Goal: Task Accomplishment & Management: Complete application form

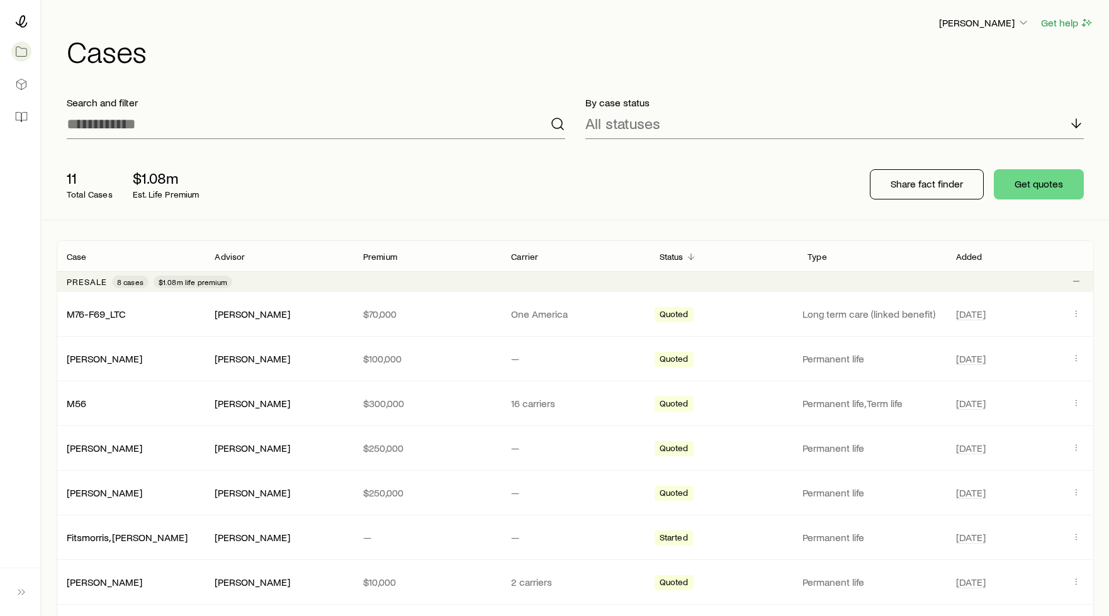
click at [959, 89] on div "By case status All statuses" at bounding box center [834, 117] width 519 height 63
click at [18, 109] on link at bounding box center [20, 117] width 20 height 28
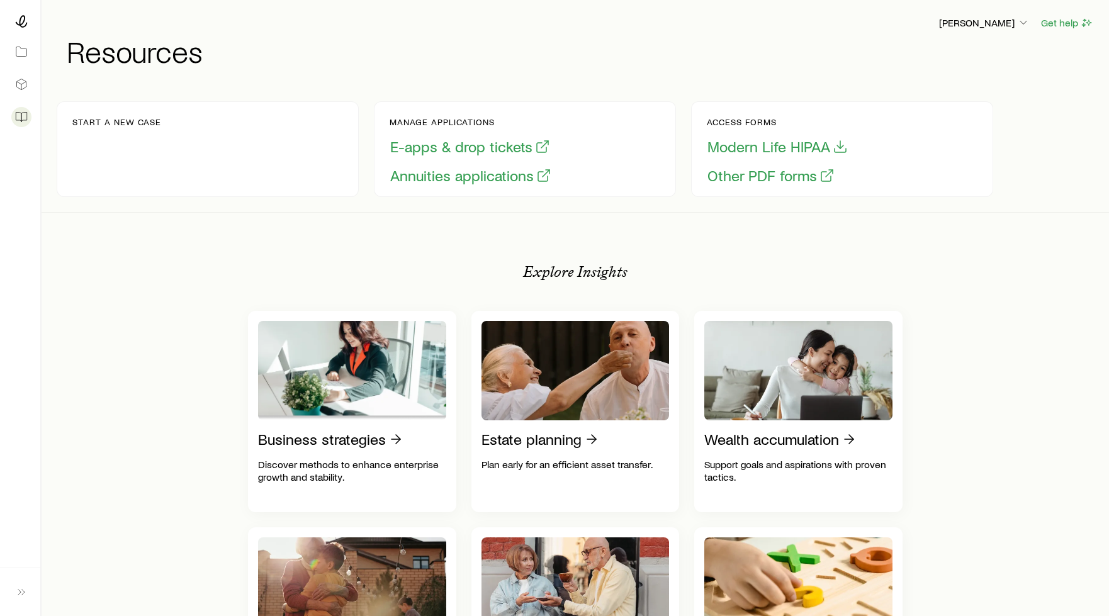
drag, startPoint x: 164, startPoint y: 130, endPoint x: 152, endPoint y: 130, distance: 11.3
click at [152, 130] on div "Start a new case" at bounding box center [208, 149] width 302 height 96
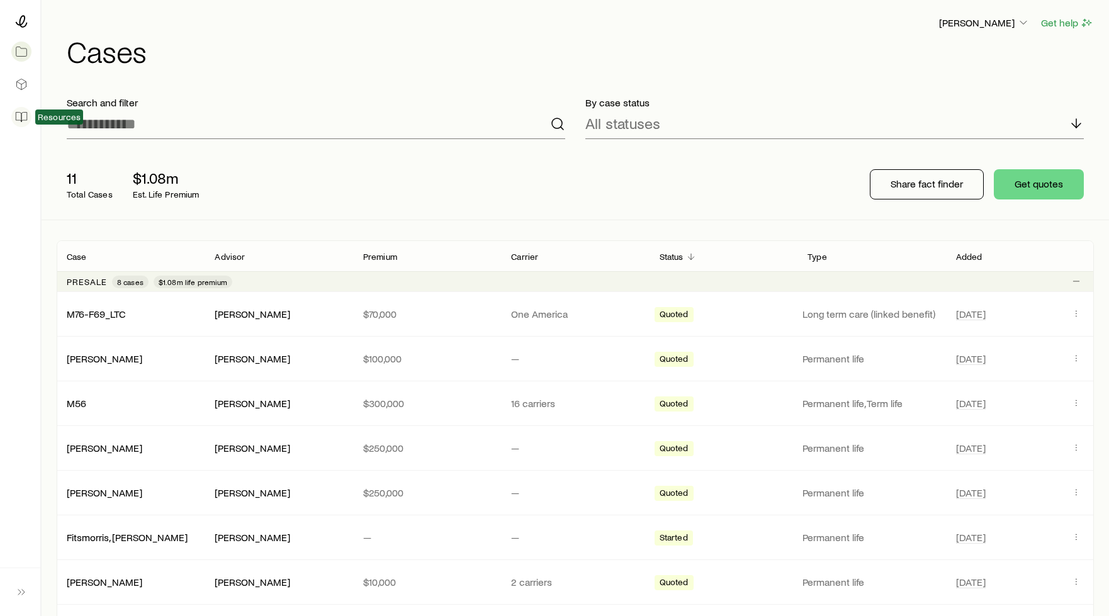
click at [16, 115] on icon at bounding box center [18, 117] width 5 height 9
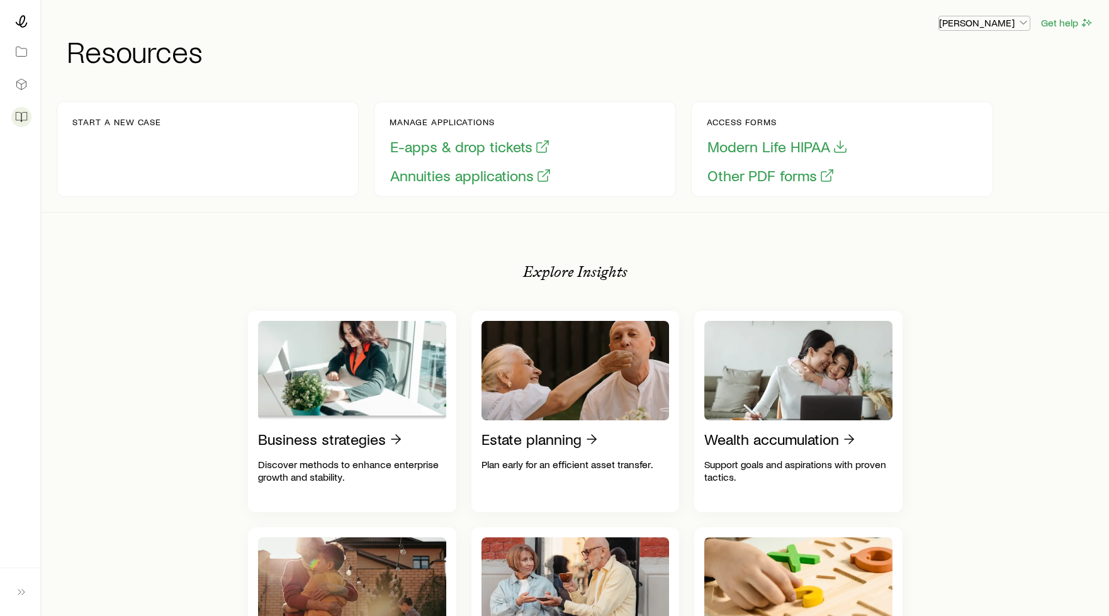
click at [1025, 24] on icon "button" at bounding box center [1023, 22] width 13 height 13
click at [22, 48] on icon at bounding box center [21, 51] width 11 height 9
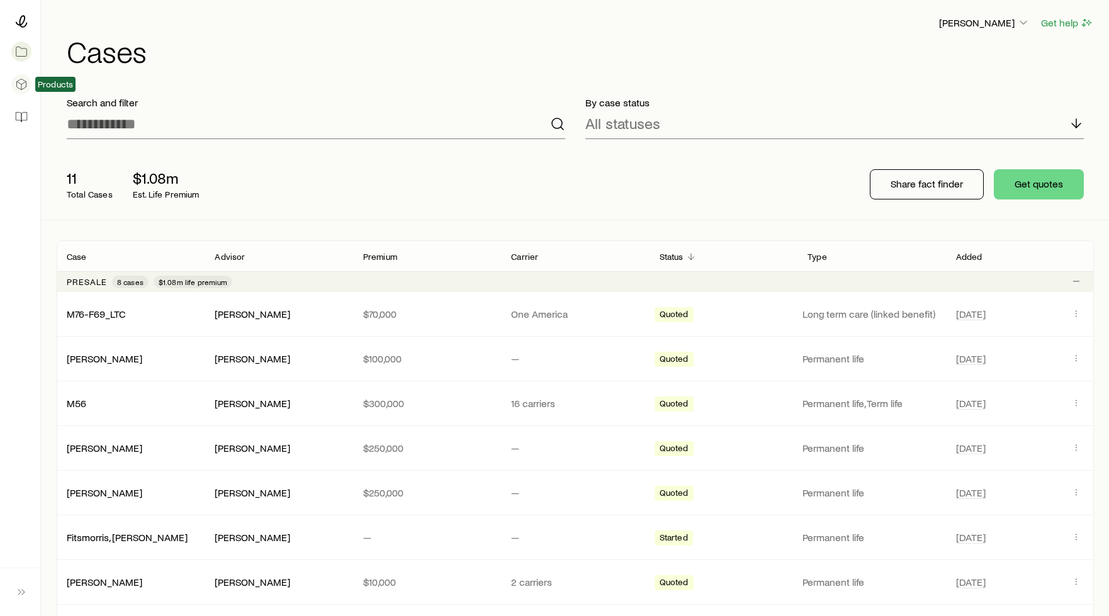
click at [19, 81] on icon at bounding box center [21, 84] width 9 height 11
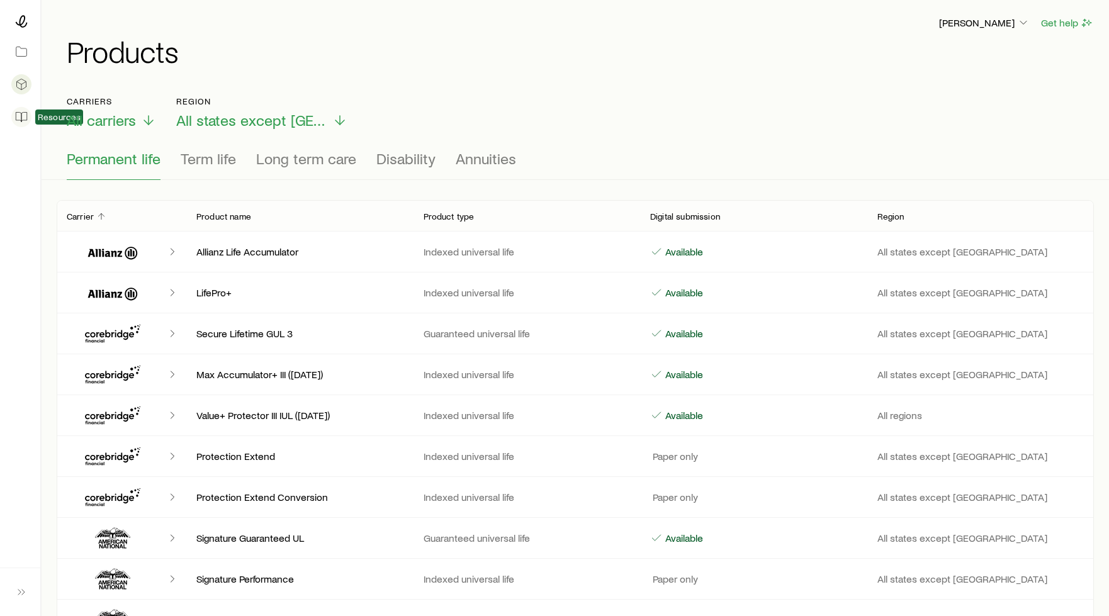
click at [20, 119] on icon at bounding box center [21, 117] width 13 height 13
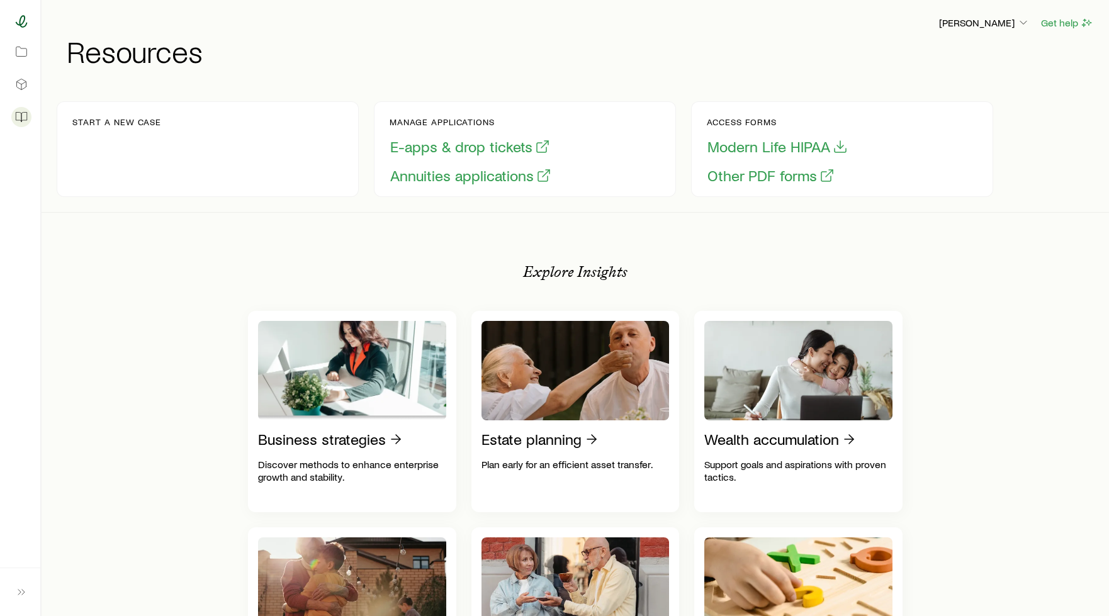
click at [18, 19] on icon at bounding box center [21, 21] width 13 height 13
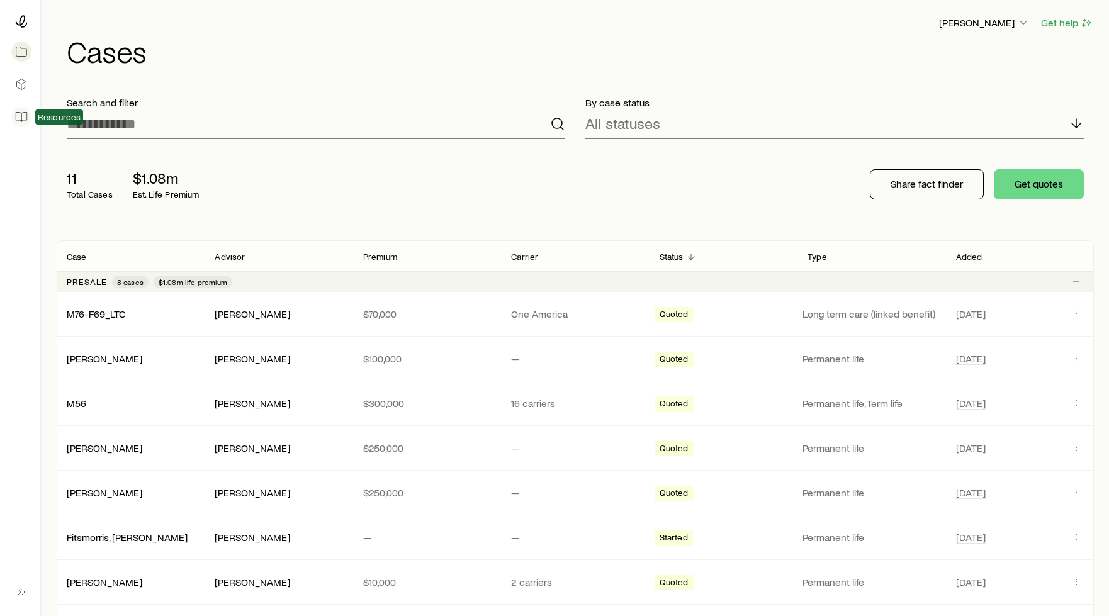
click at [21, 116] on icon at bounding box center [23, 117] width 5 height 9
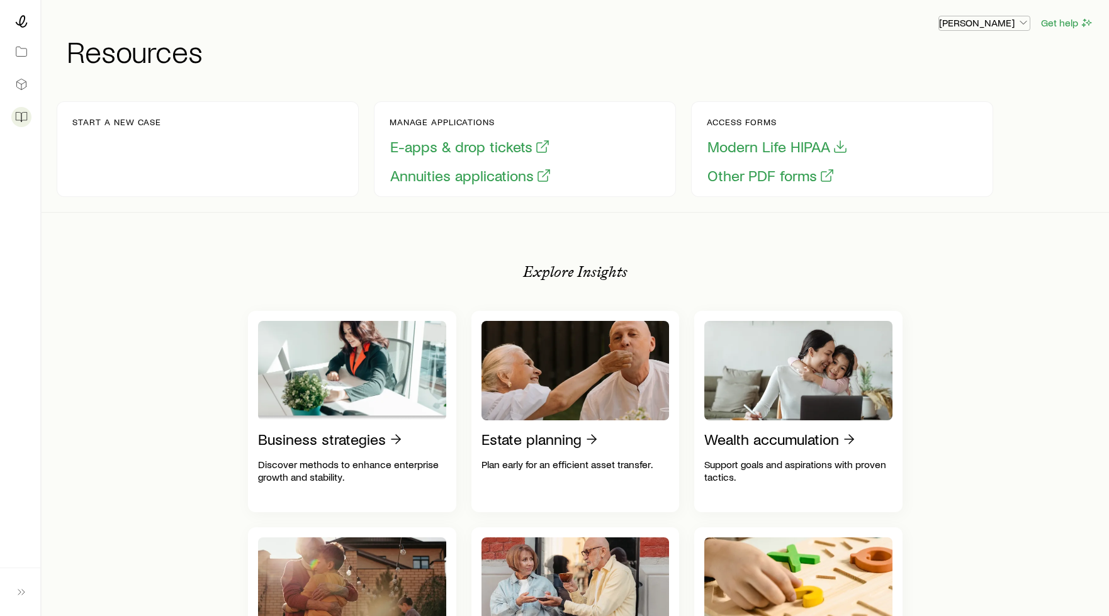
click at [1022, 21] on icon "button" at bounding box center [1023, 22] width 13 height 13
drag, startPoint x: 1016, startPoint y: 156, endPoint x: 1011, endPoint y: 161, distance: 7.1
click at [1011, 161] on div "Start a new case Manage applications E-apps & drop tickets Annuities applicatio…" at bounding box center [575, 149] width 1037 height 126
click at [85, 147] on div "Start a new case" at bounding box center [116, 149] width 89 height 64
click at [91, 172] on div "Start a new case" at bounding box center [116, 149] width 89 height 64
